Goal: Transaction & Acquisition: Purchase product/service

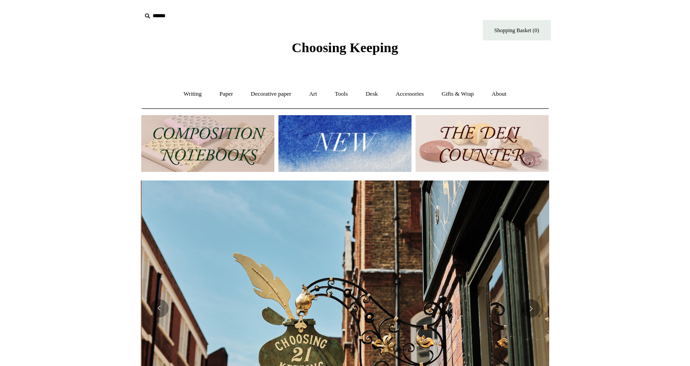
click at [319, 136] on img at bounding box center [344, 143] width 133 height 57
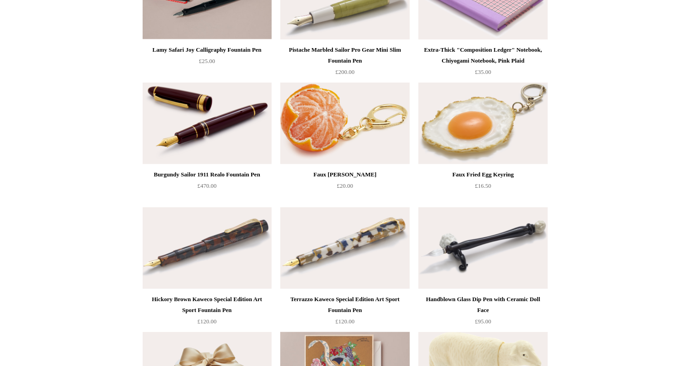
scroll to position [285, 0]
click at [348, 146] on img at bounding box center [344, 124] width 129 height 82
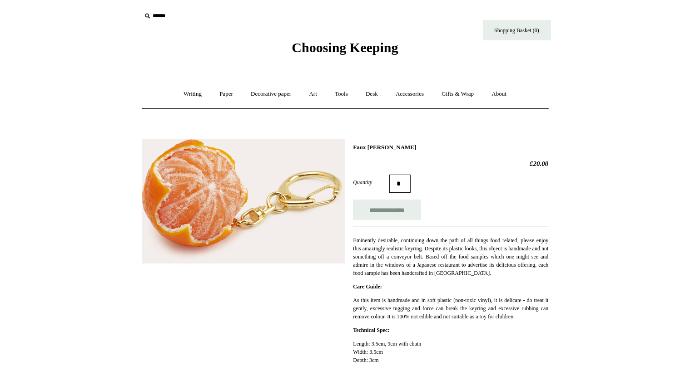
click at [182, 177] on img at bounding box center [243, 201] width 203 height 124
